Goal: Obtain resource: Download file/media

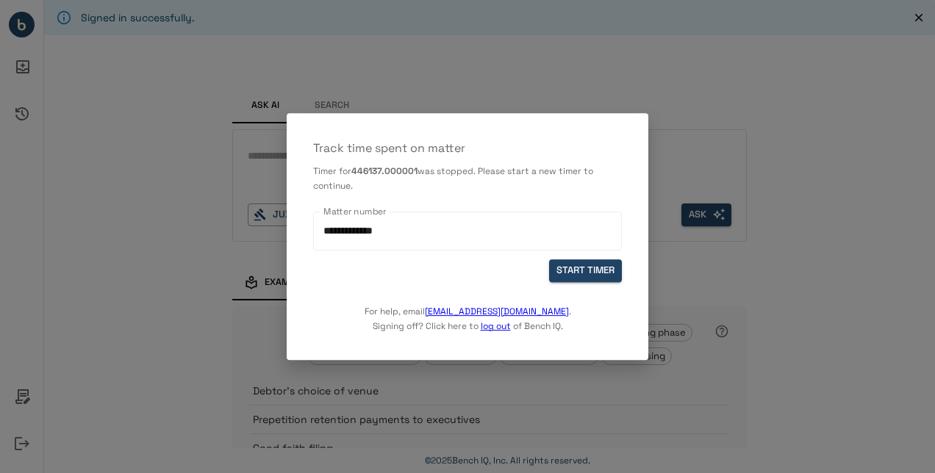
click at [600, 266] on button "START TIMER" at bounding box center [585, 270] width 73 height 23
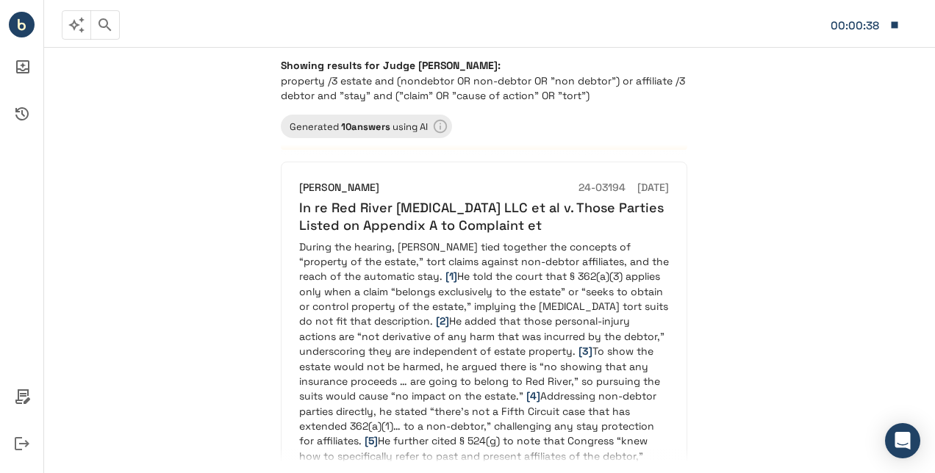
scroll to position [73, 0]
drag, startPoint x: 422, startPoint y: 233, endPoint x: 369, endPoint y: 270, distance: 64.8
click at [369, 270] on p "During the hearing, Mr. Silverstein tied together the concepts of “property of …" at bounding box center [484, 389] width 370 height 298
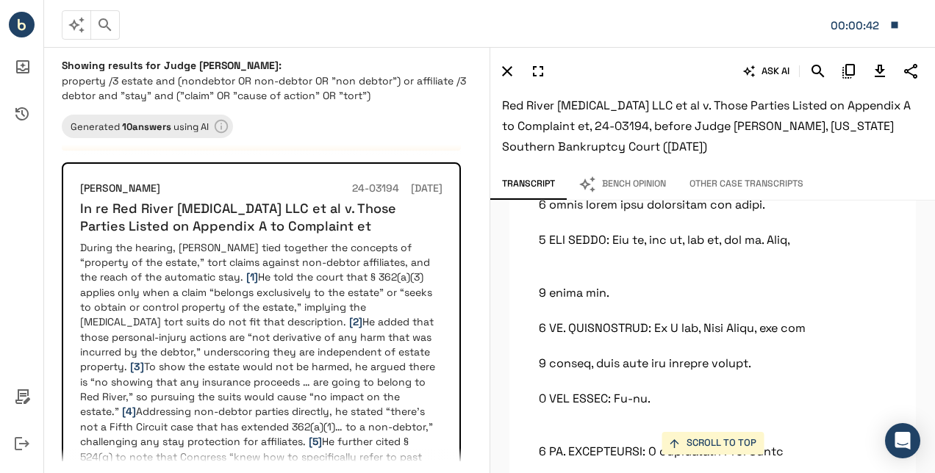
scroll to position [46458, 0]
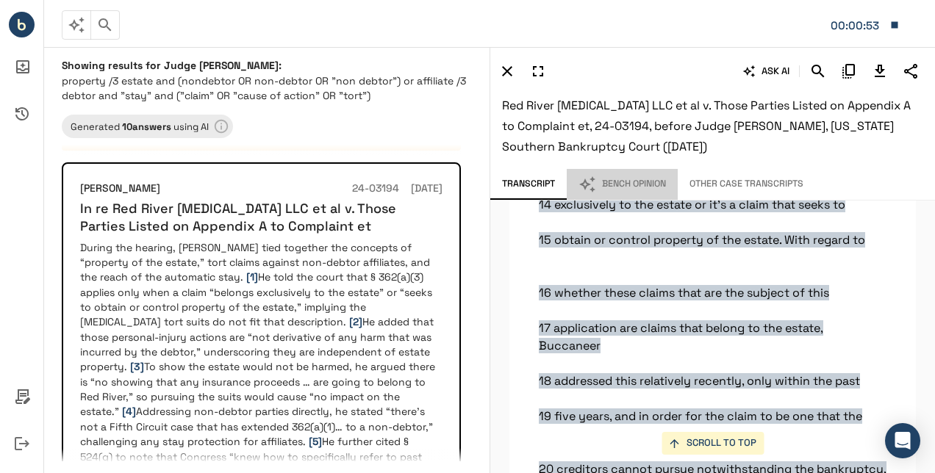
click at [645, 184] on button "Bench Opinion" at bounding box center [622, 184] width 111 height 31
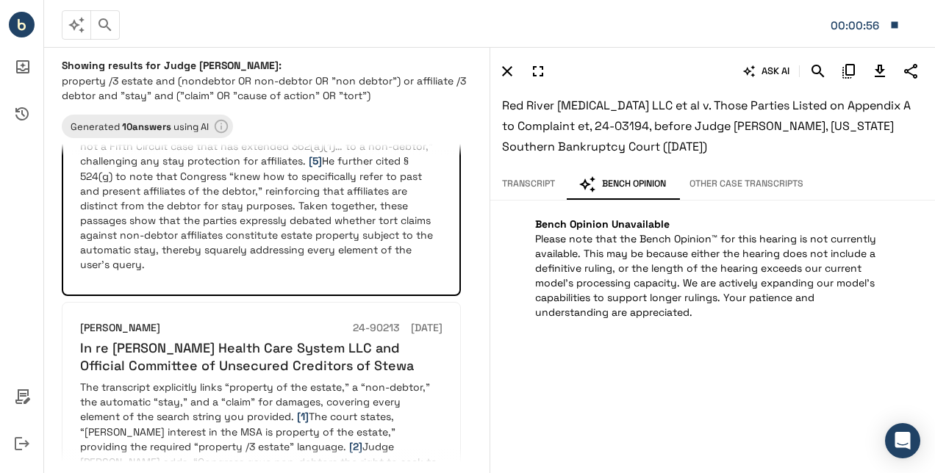
scroll to position [355, 0]
click at [242, 375] on div "Christopher M Lopez 24-90213 10/01/2024 In re Steward Health Care System LLC an…" at bounding box center [261, 456] width 362 height 274
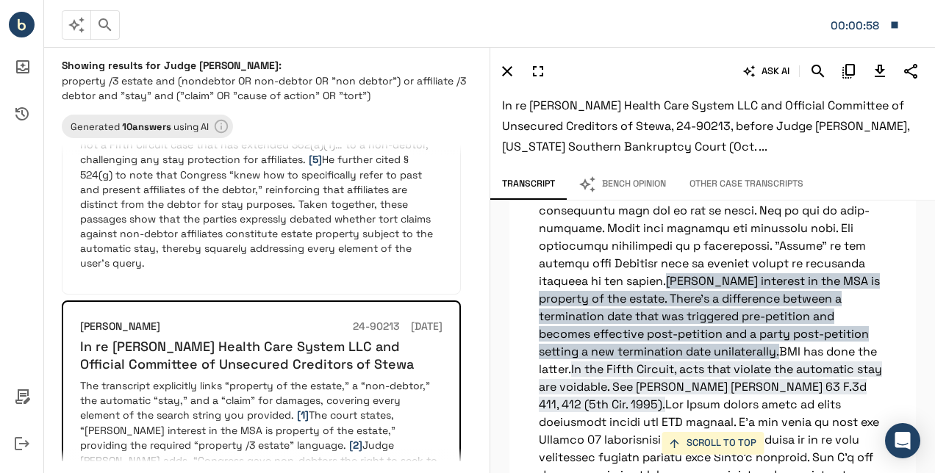
scroll to position [11249, 0]
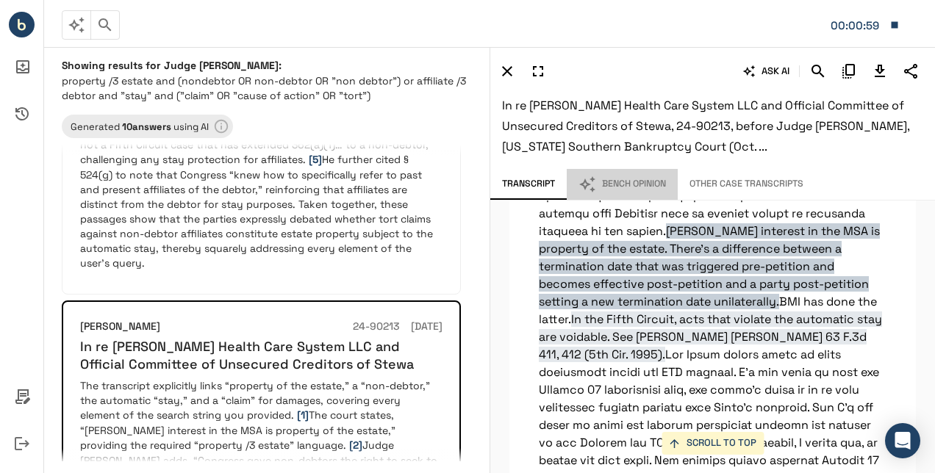
click at [647, 190] on button "Bench Opinion" at bounding box center [622, 184] width 111 height 31
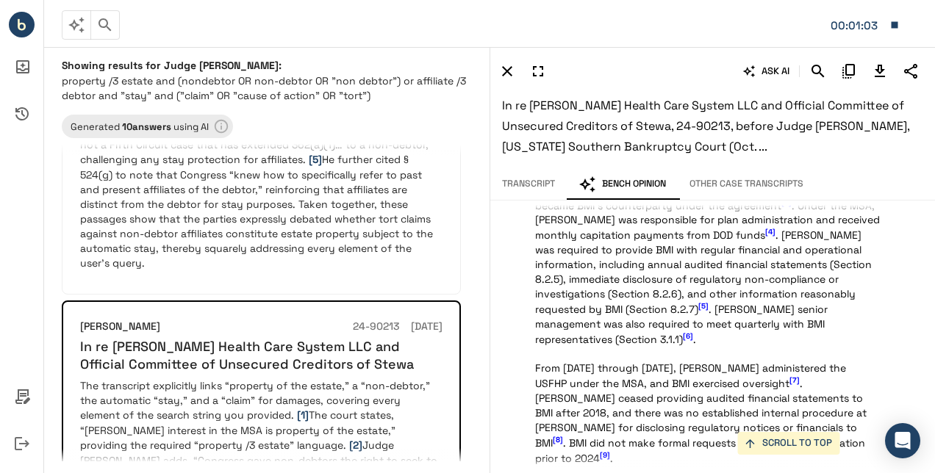
scroll to position [295, 0]
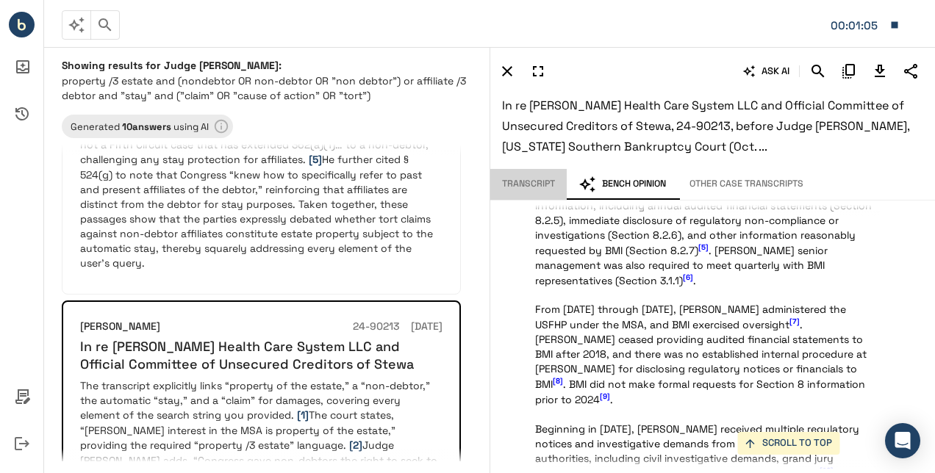
click at [534, 183] on button "Transcript" at bounding box center [528, 184] width 76 height 31
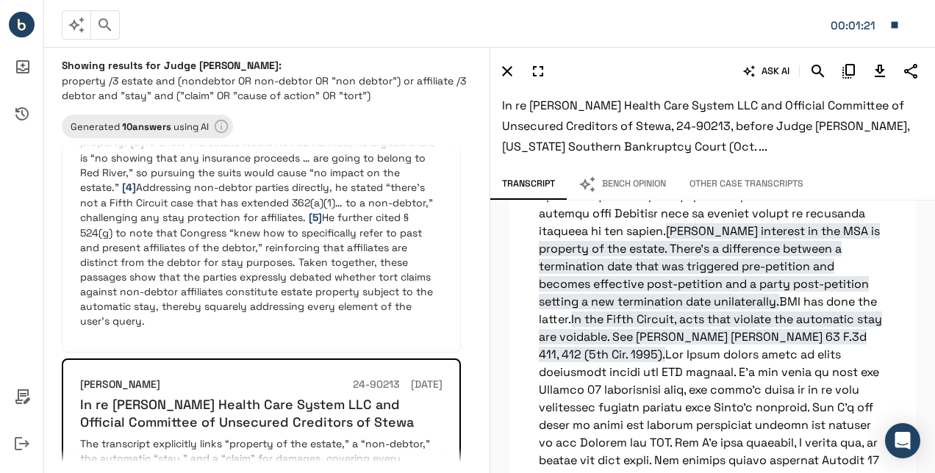
scroll to position [291, 0]
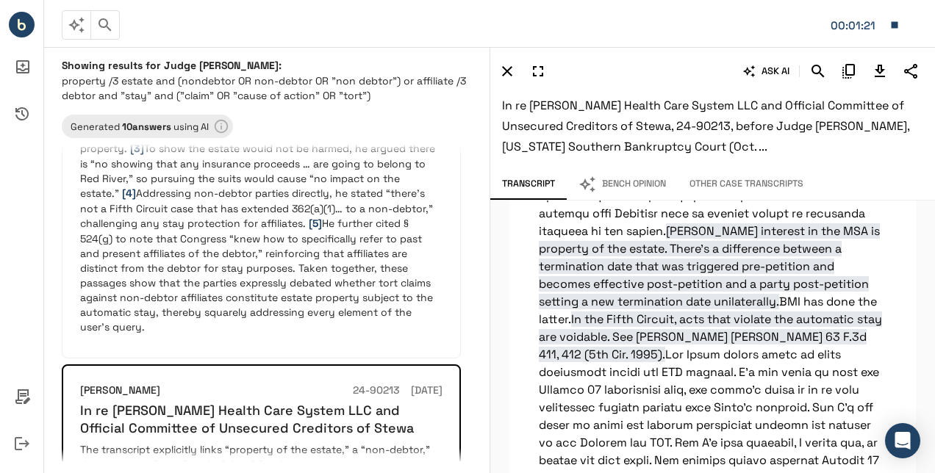
click at [294, 242] on p "During the hearing, Mr. Silverstein tied together the concepts of “property of …" at bounding box center [261, 178] width 362 height 312
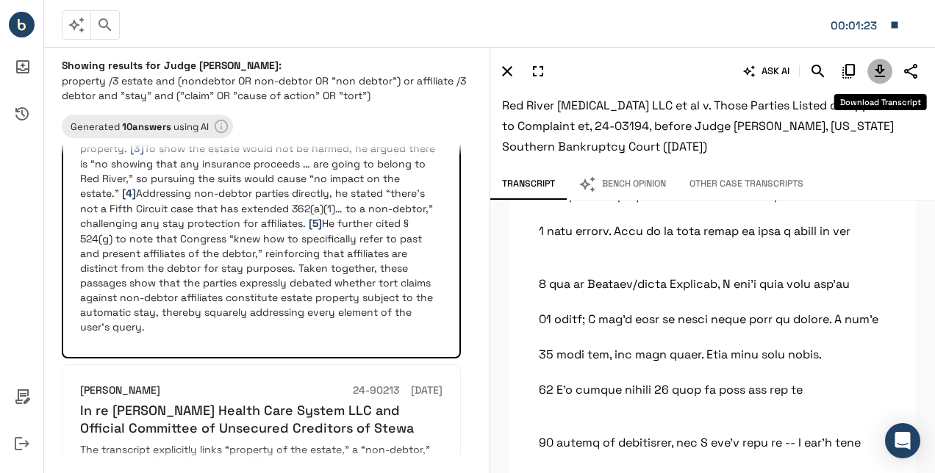
click at [883, 73] on icon "Download Transcript" at bounding box center [880, 71] width 18 height 18
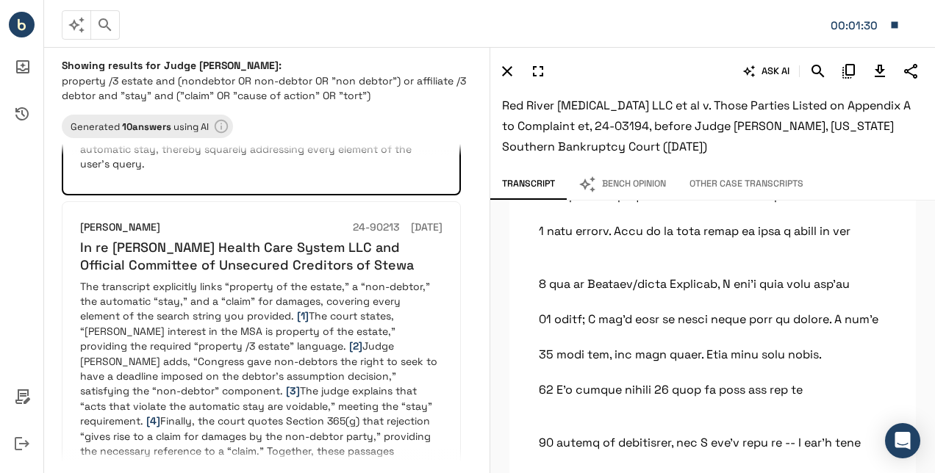
scroll to position [458, 0]
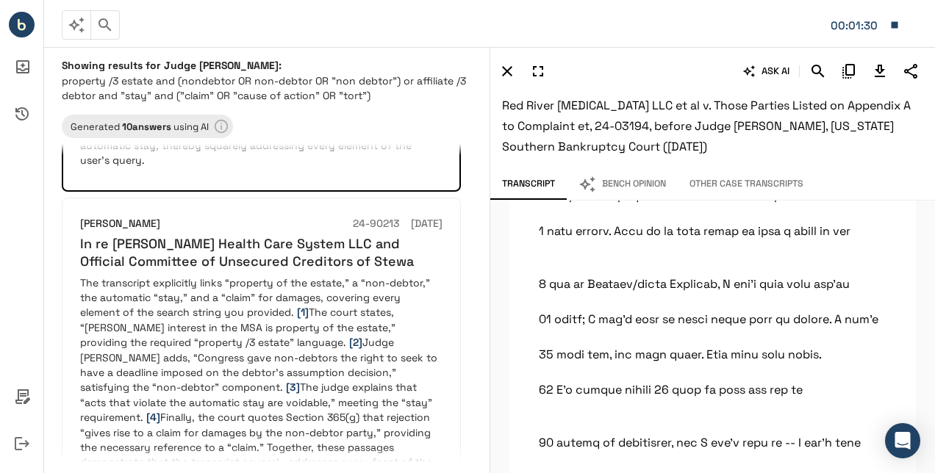
click at [224, 348] on p "The transcript explicitly links “property of the estate,” a “non-debtor,” the a…" at bounding box center [261, 380] width 362 height 209
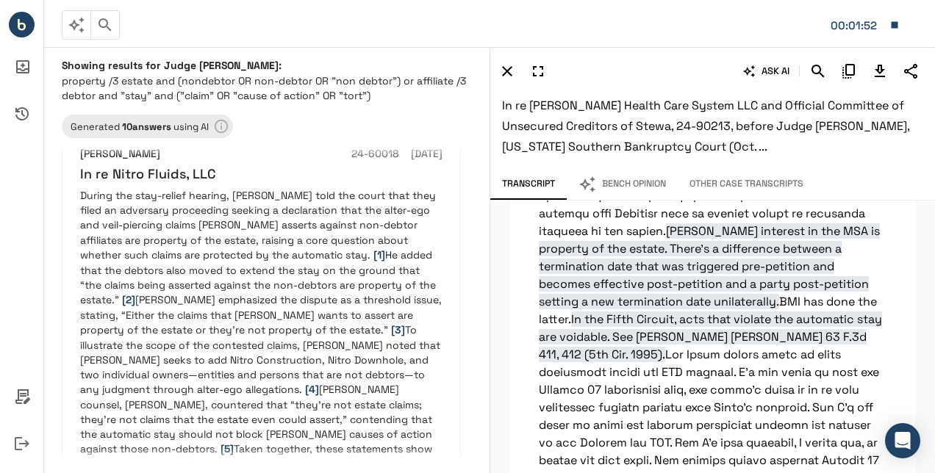
scroll to position [1230, 0]
click at [891, 22] on icon "button" at bounding box center [894, 24] width 7 height 7
